Goal: Task Accomplishment & Management: Use online tool/utility

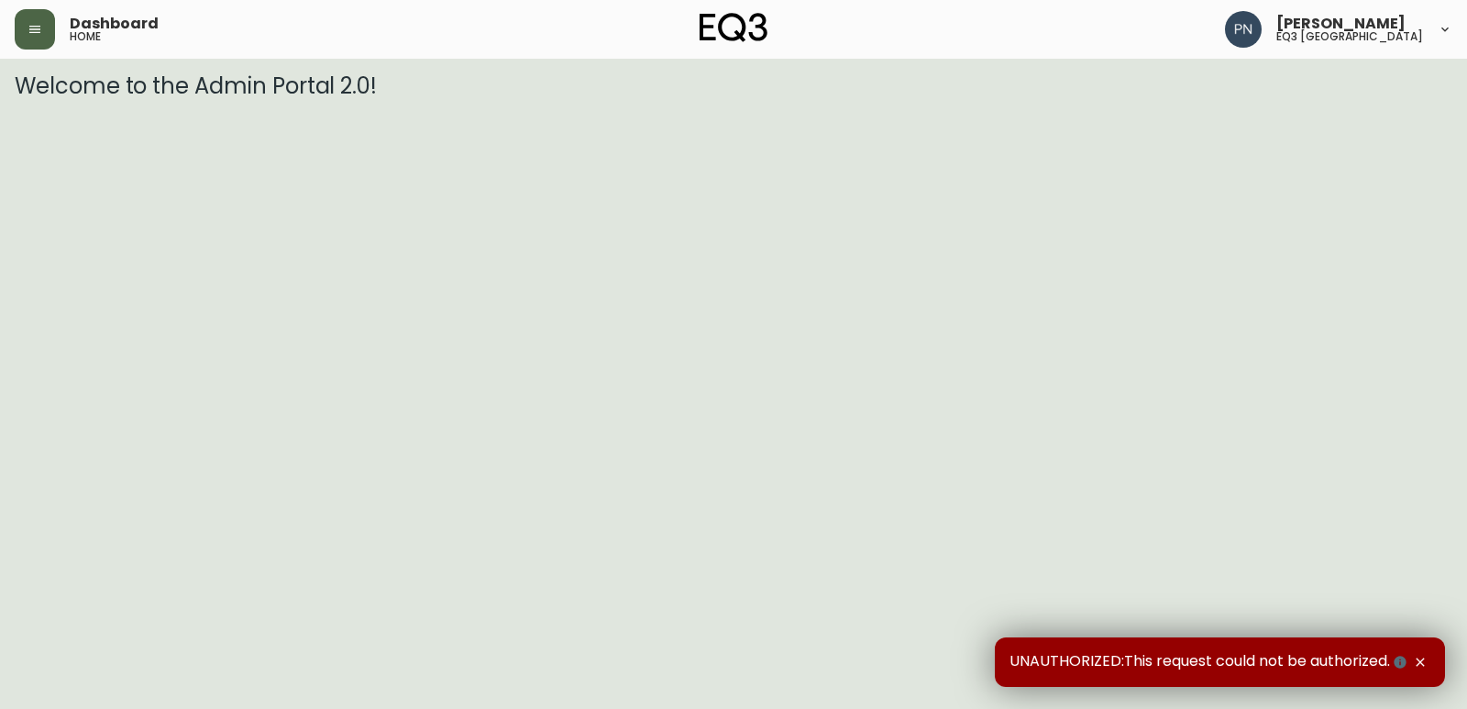
click at [39, 31] on icon "button" at bounding box center [35, 29] width 15 height 15
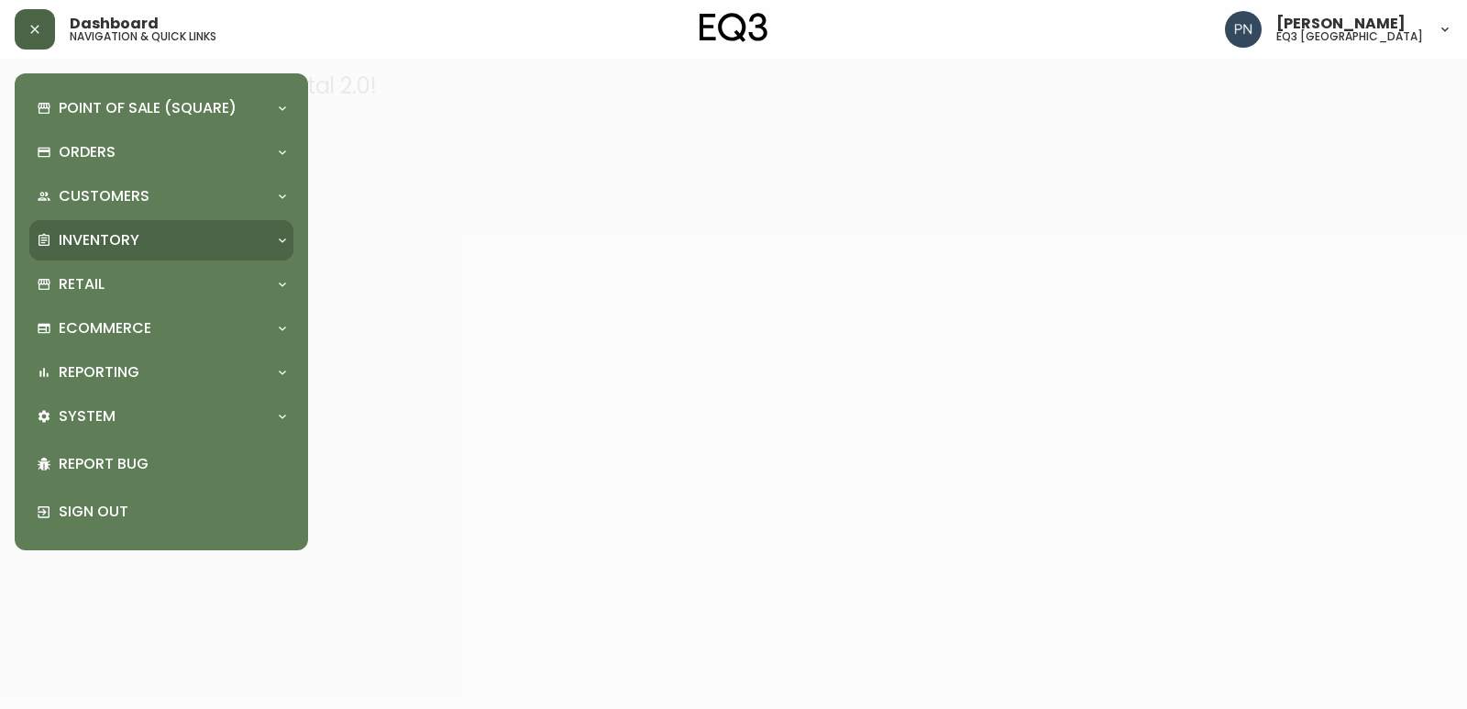
click at [227, 233] on div "Inventory" at bounding box center [152, 240] width 231 height 20
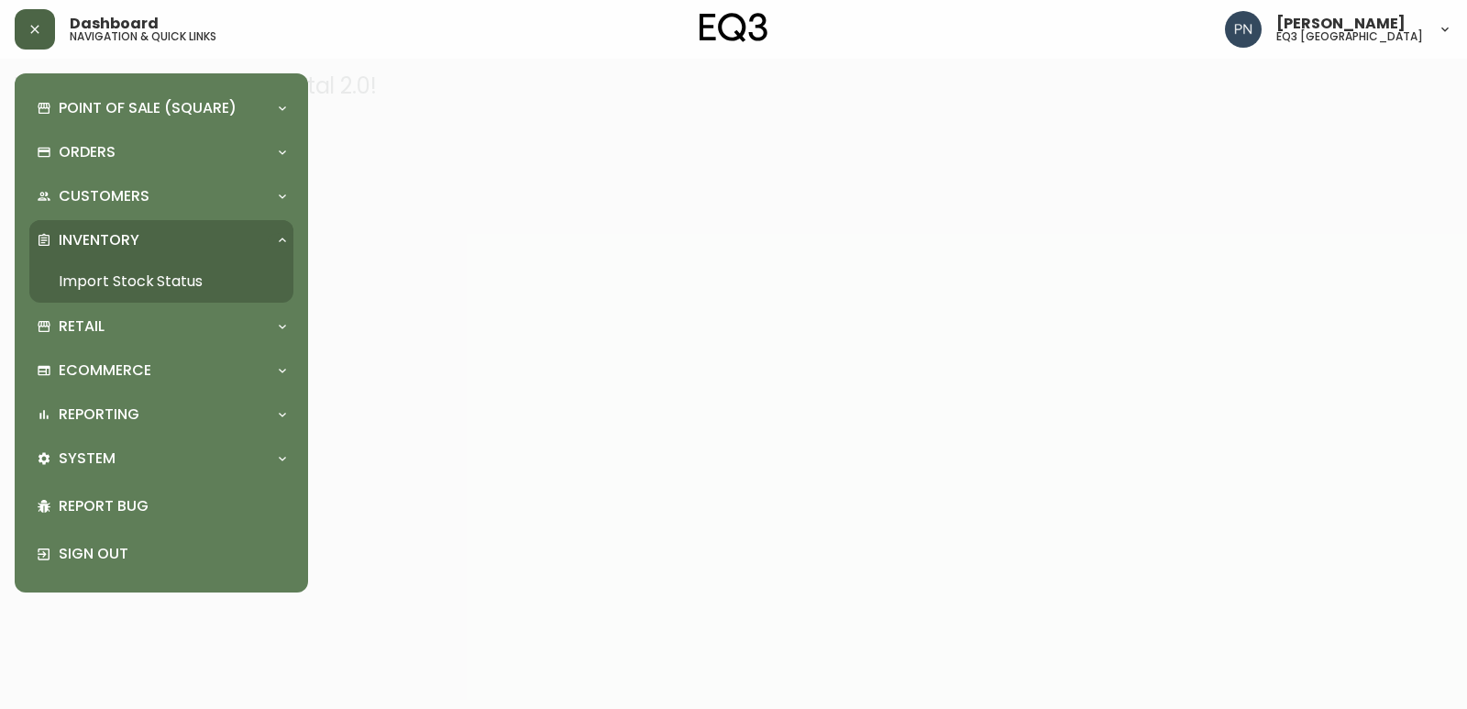
click at [214, 293] on link "Import Stock Status" at bounding box center [161, 281] width 264 height 42
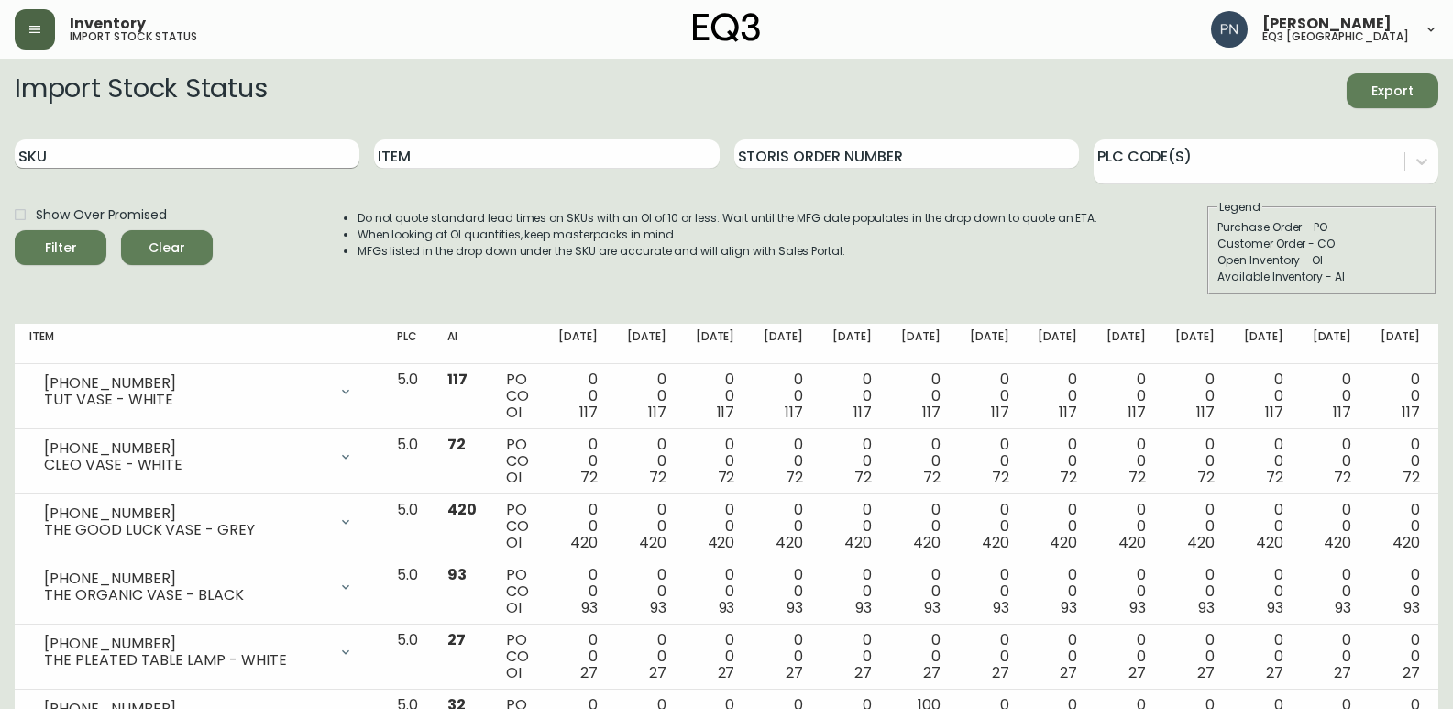
click at [295, 149] on input "SKU" at bounding box center [187, 153] width 345 height 29
paste input "[PHONE_NUMBER]"
type input "3020-377-13"
click at [42, 253] on span "Filter" at bounding box center [60, 248] width 62 height 23
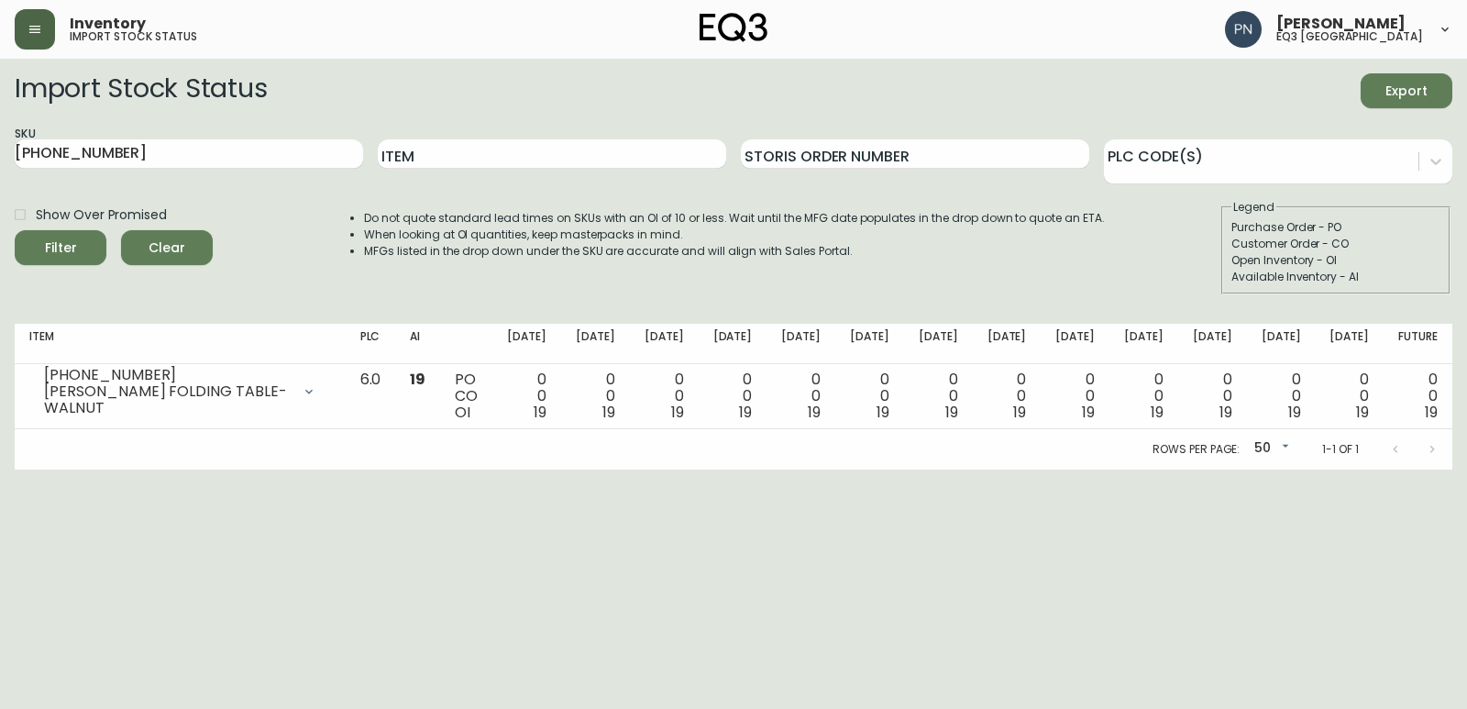
click at [624, 469] on html "Inventory import stock status Purva Narkhede eq3 ottawa Import Stock Status Exp…" at bounding box center [733, 234] width 1467 height 469
click at [467, 469] on html "Inventory import stock status Purva Narkhede eq3 ottawa Import Stock Status Exp…" at bounding box center [733, 234] width 1467 height 469
